Goal: Book appointment/travel/reservation

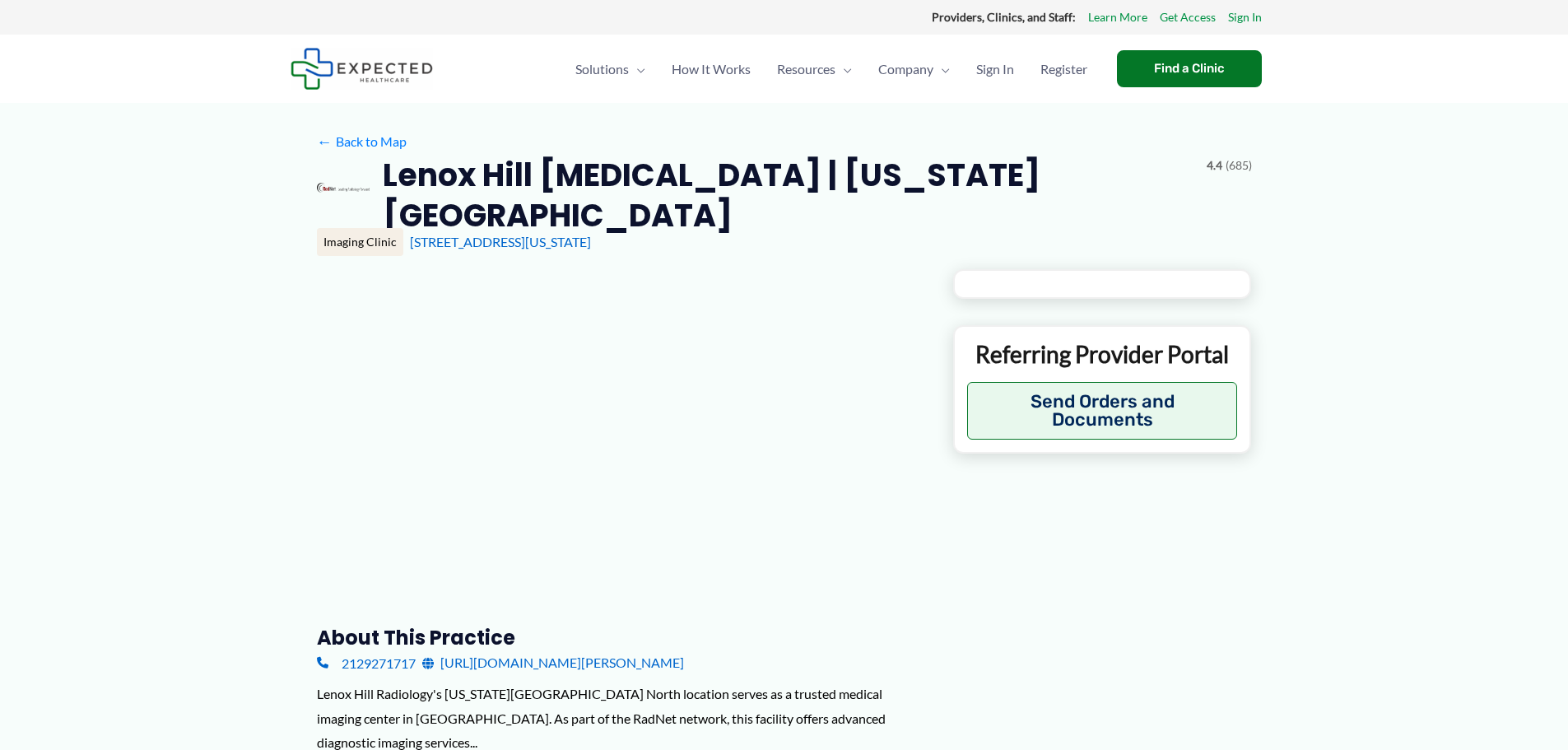
type input "**********"
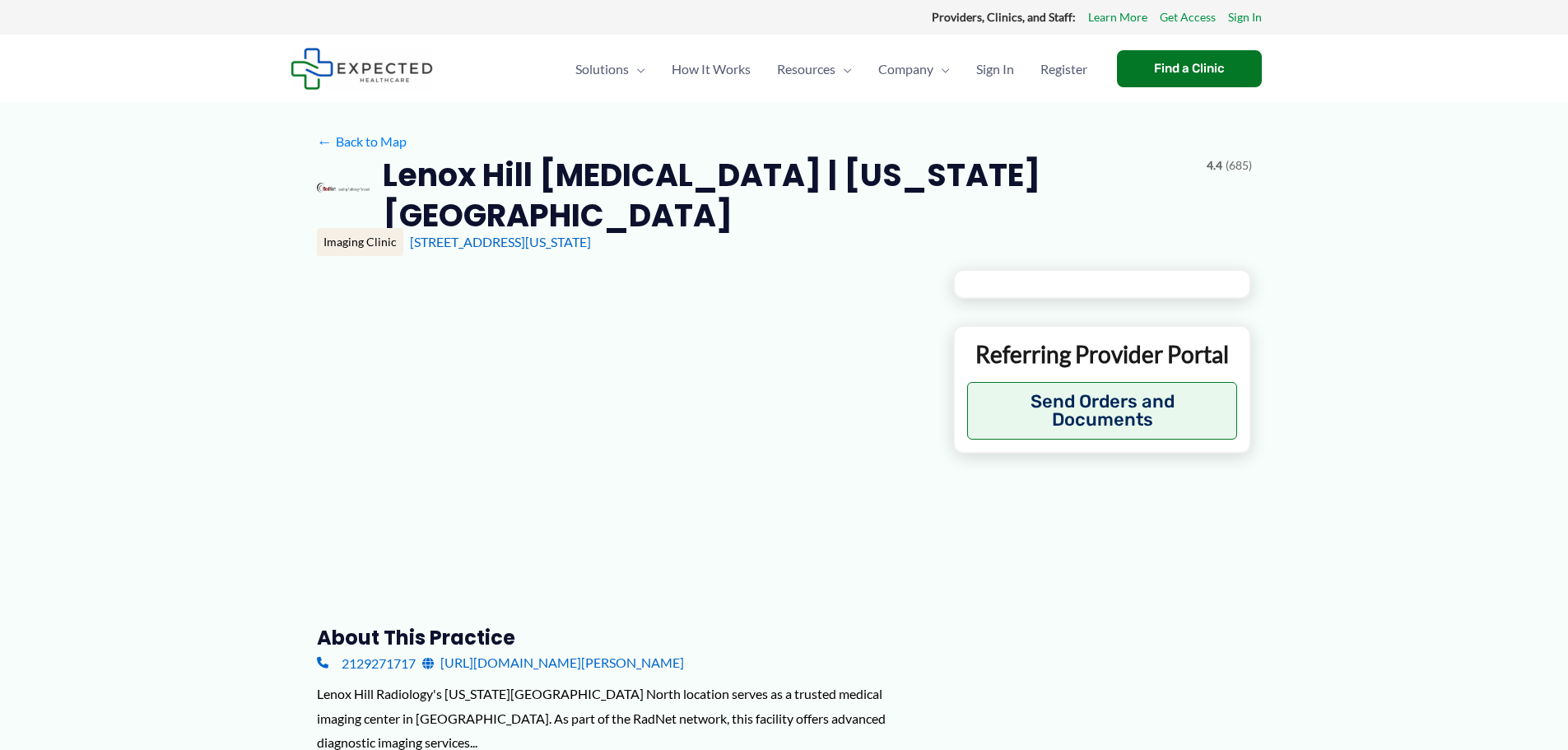
type input "**********"
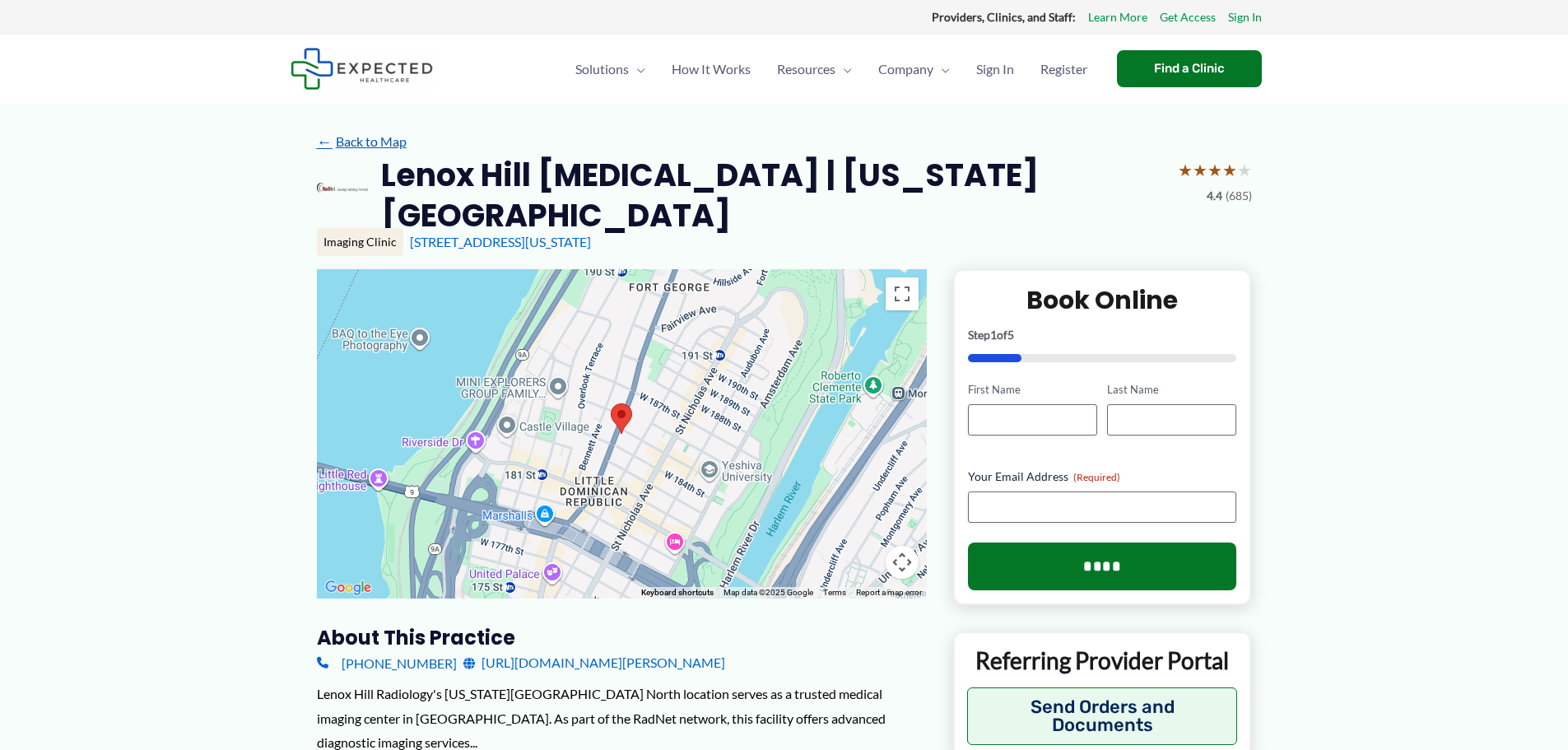
click at [333, 146] on link "← Back to Map" at bounding box center [361, 142] width 89 height 25
